Goal: Check status: Check status

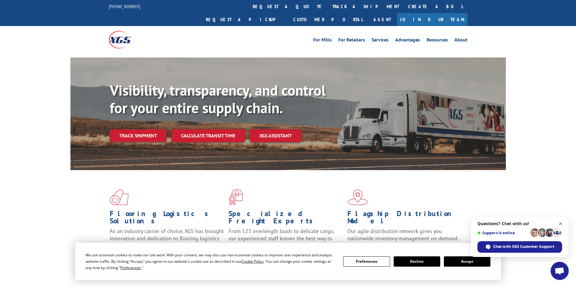
click at [560, 221] on span "Open chat" at bounding box center [561, 224] width 8 height 8
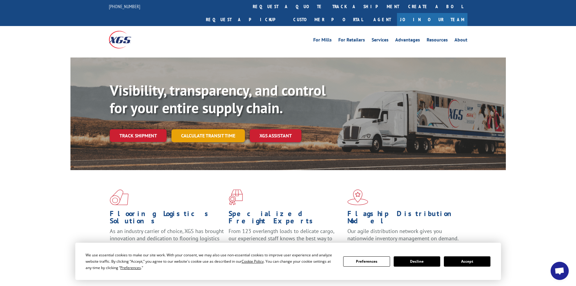
click at [203, 129] on link "Calculate transit time" at bounding box center [207, 135] width 73 height 13
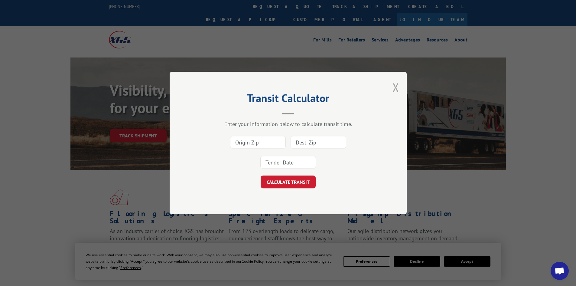
click at [399, 88] on button "Close modal" at bounding box center [396, 87] width 7 height 16
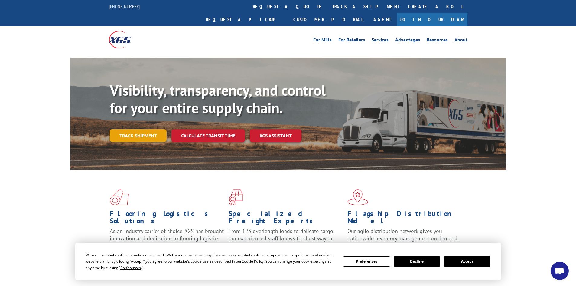
click at [119, 129] on link "Track shipment" at bounding box center [138, 135] width 57 height 13
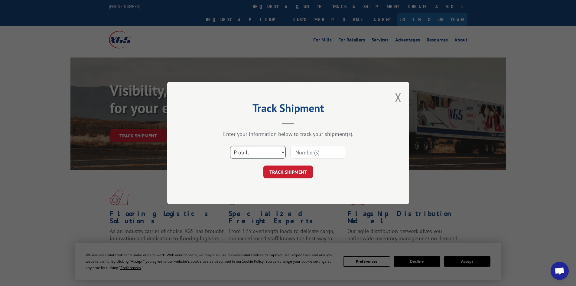
click at [266, 150] on select "Select category... Probill BOL PO" at bounding box center [258, 152] width 56 height 13
select select "po"
click at [230, 146] on select "Select category... Probill BOL PO" at bounding box center [258, 152] width 56 height 13
click at [328, 154] on input at bounding box center [318, 152] width 56 height 13
paste input "14532798"
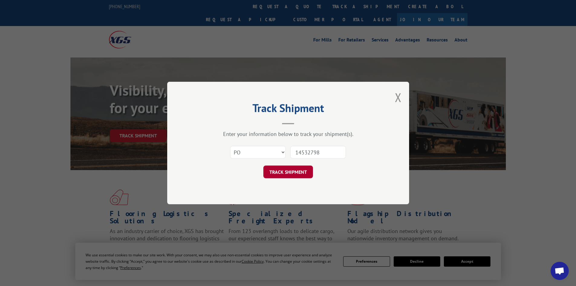
type input "14532798"
click at [296, 175] on button "TRACK SHIPMENT" at bounding box center [288, 171] width 50 height 13
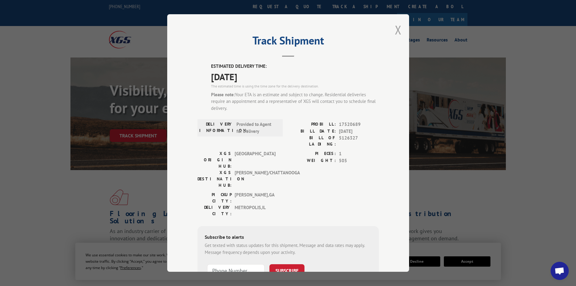
click at [395, 32] on button "Close modal" at bounding box center [398, 30] width 7 height 16
